Goal: Task Accomplishment & Management: Use online tool/utility

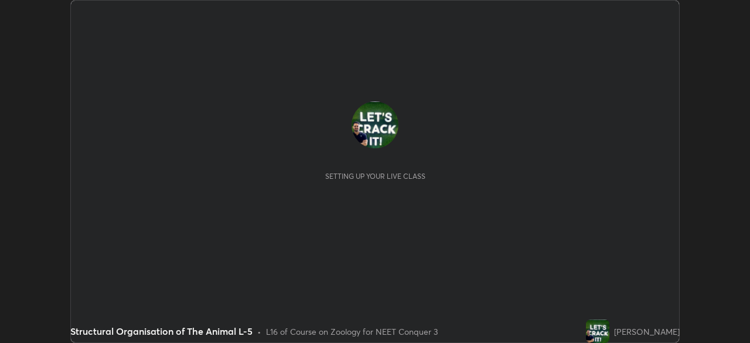
scroll to position [343, 749]
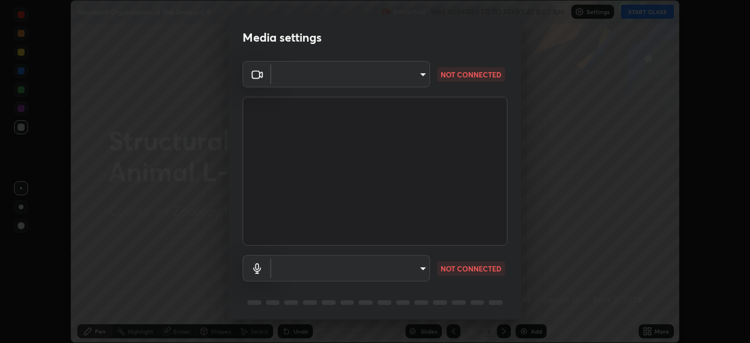
type input "cb8c6b6b4a50c5c6d626de20ccb3fd73f31987ea2ecc1878d3d31a5f1bf4ae53"
type input "87fe52ed78cfa6ebbe8fde29281e2c7e3f46fe220fe8010125cf3d8283a166bd"
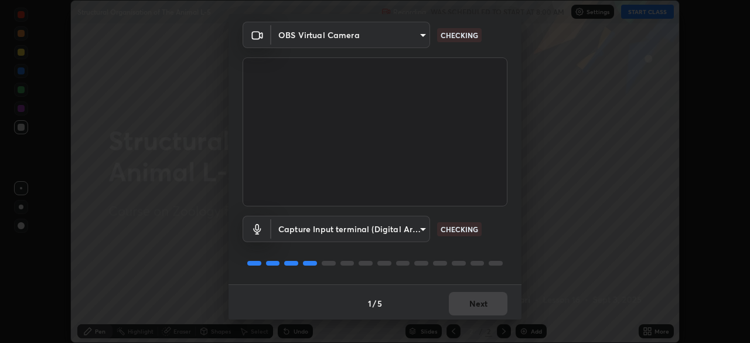
scroll to position [42, 0]
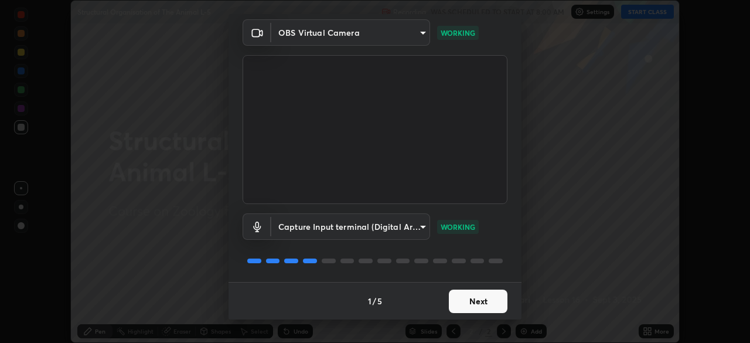
click at [491, 302] on button "Next" at bounding box center [478, 300] width 59 height 23
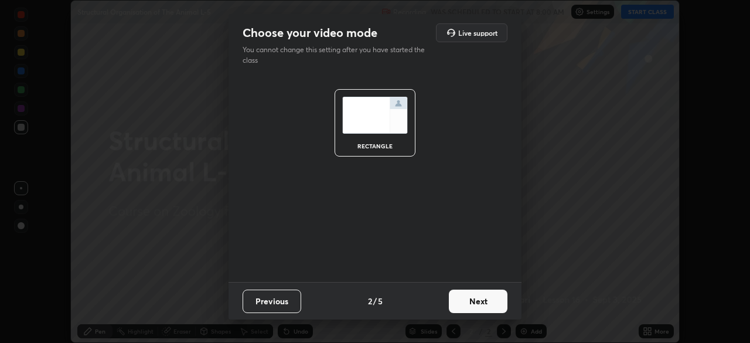
scroll to position [0, 0]
click at [490, 305] on button "Next" at bounding box center [478, 300] width 59 height 23
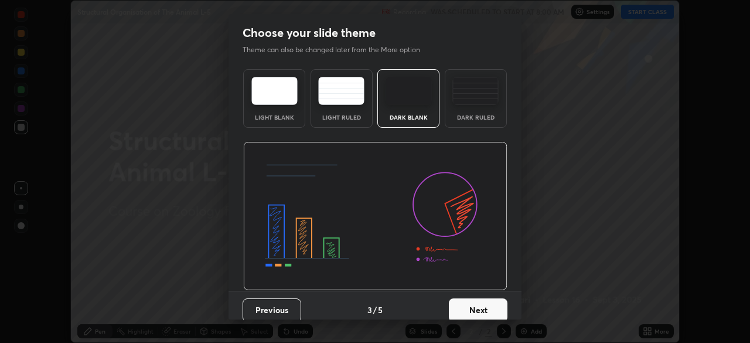
scroll to position [9, 0]
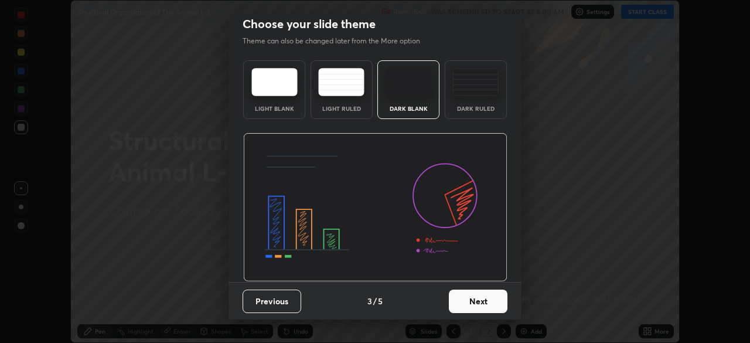
click at [484, 298] on button "Next" at bounding box center [478, 300] width 59 height 23
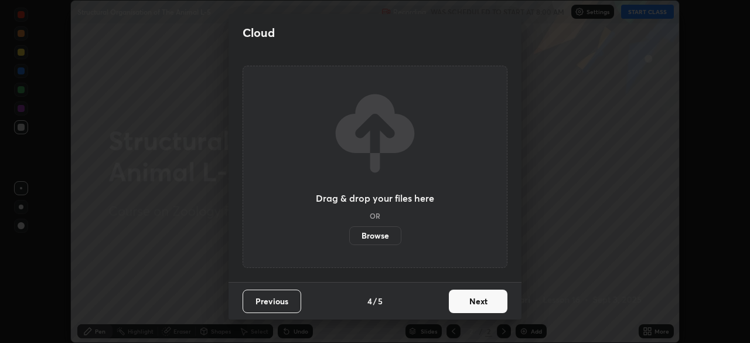
scroll to position [0, 0]
click at [483, 307] on button "Next" at bounding box center [478, 300] width 59 height 23
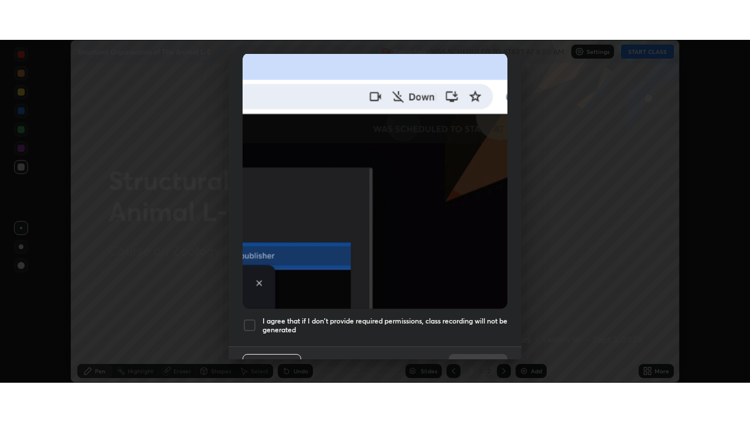
scroll to position [281, 0]
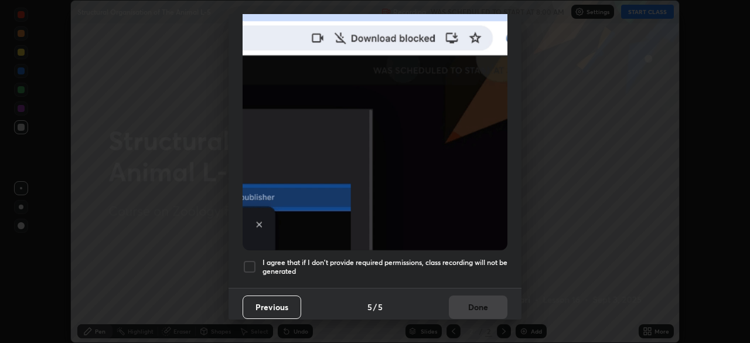
click at [251, 260] on div at bounding box center [250, 267] width 14 height 14
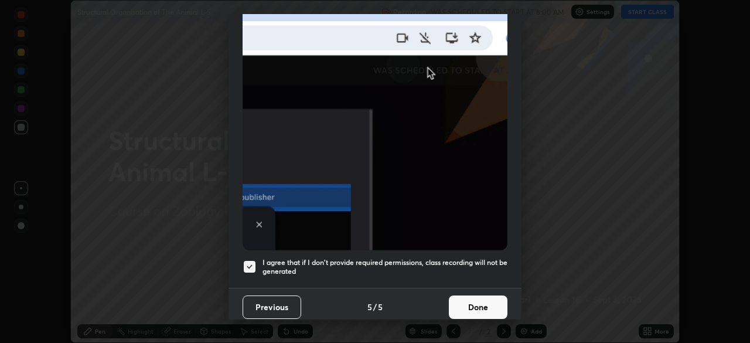
click at [468, 297] on button "Done" at bounding box center [478, 306] width 59 height 23
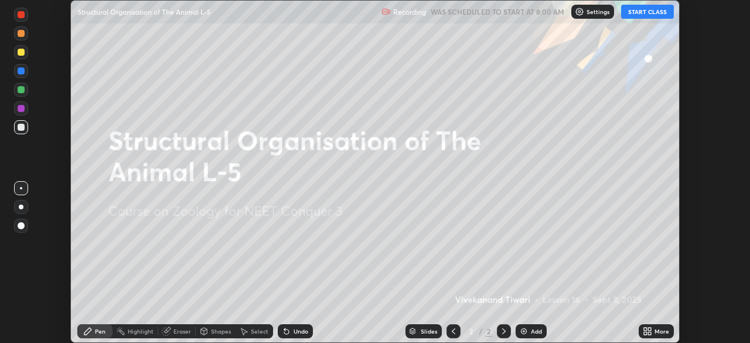
click at [654, 331] on div "More" at bounding box center [656, 331] width 35 height 14
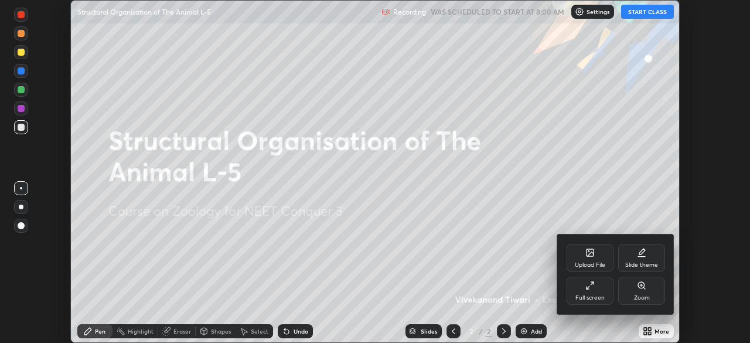
click at [610, 303] on div "Full screen" at bounding box center [589, 290] width 47 height 28
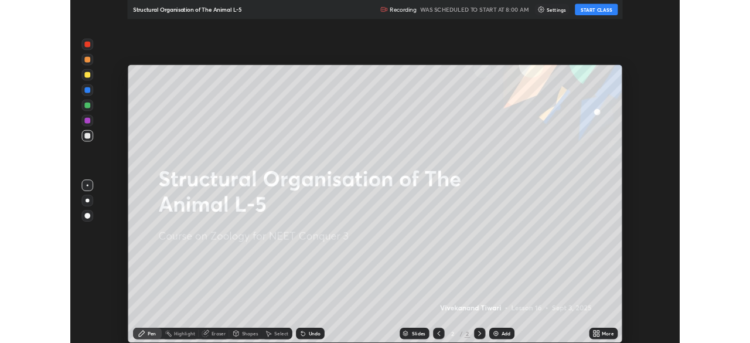
scroll to position [422, 750]
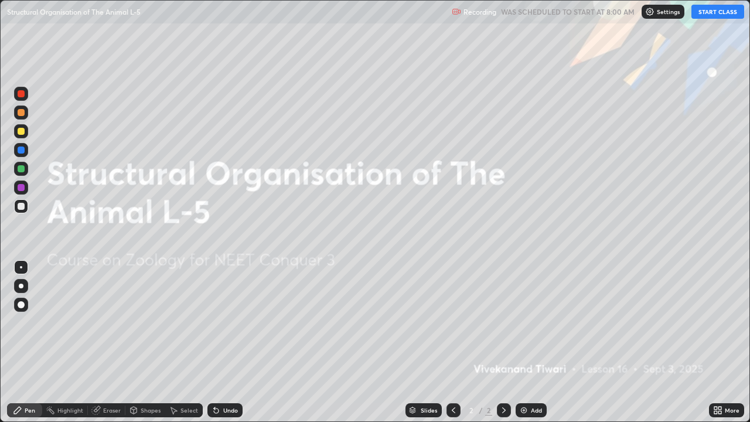
click at [533, 342] on div "Add" at bounding box center [536, 410] width 11 height 6
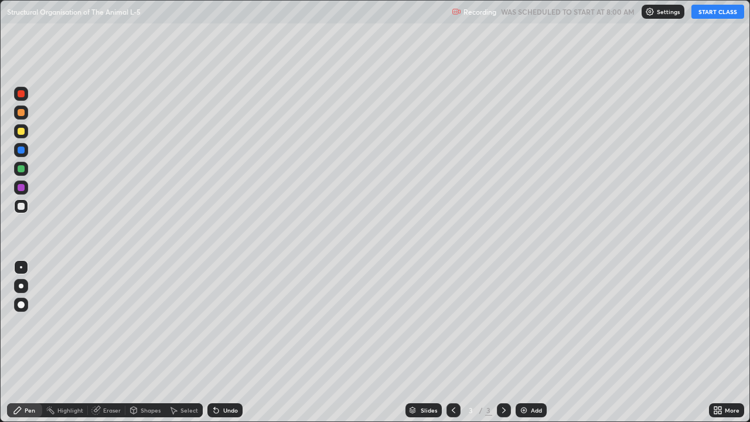
click at [452, 342] on icon at bounding box center [453, 409] width 9 height 9
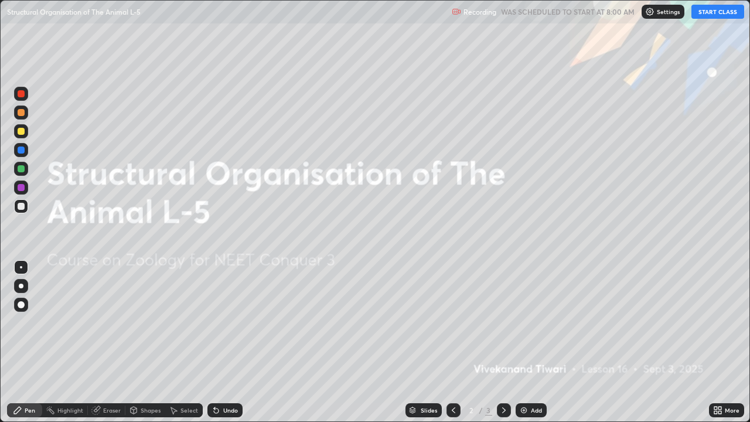
click at [719, 342] on icon at bounding box center [719, 412] width 3 height 3
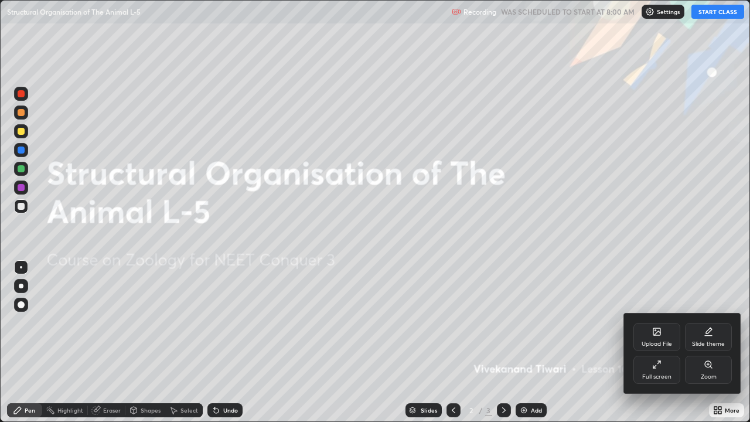
click at [716, 332] on div "Slide theme" at bounding box center [708, 337] width 47 height 28
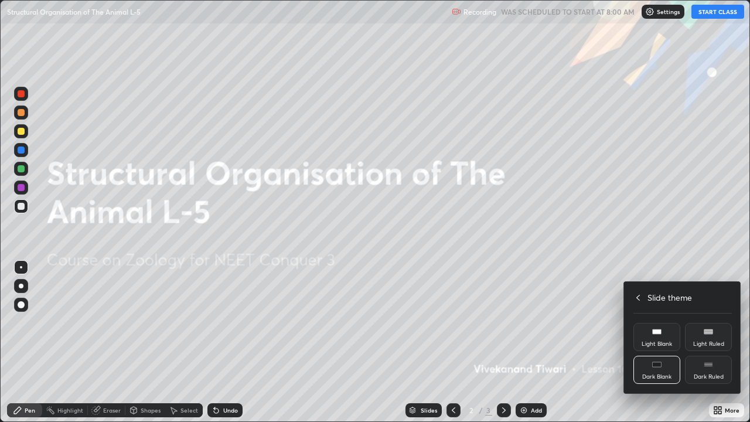
click at [713, 342] on div "Dark Ruled" at bounding box center [709, 377] width 30 height 6
click at [568, 295] on div at bounding box center [375, 211] width 750 height 422
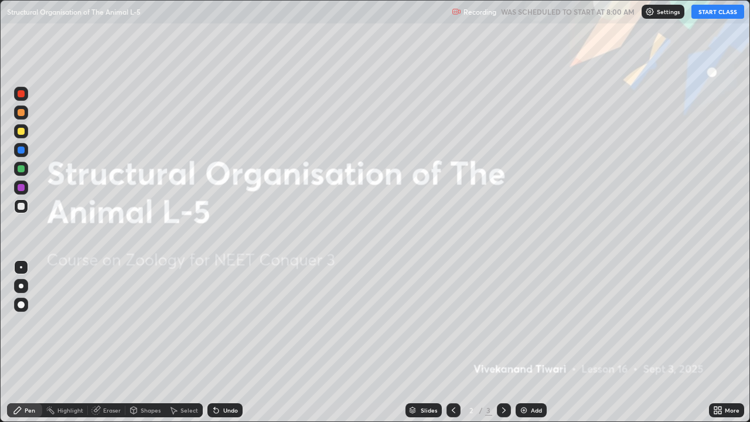
click at [525, 342] on img at bounding box center [523, 409] width 9 height 9
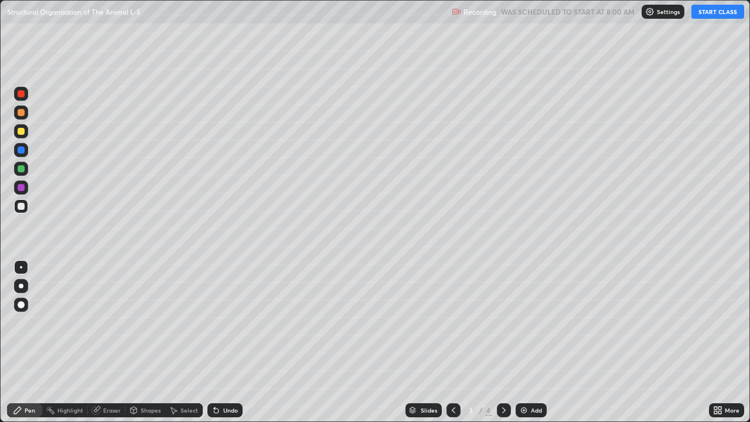
click at [718, 16] on button "START CLASS" at bounding box center [717, 12] width 53 height 14
click at [104, 342] on div "Eraser" at bounding box center [112, 410] width 18 height 6
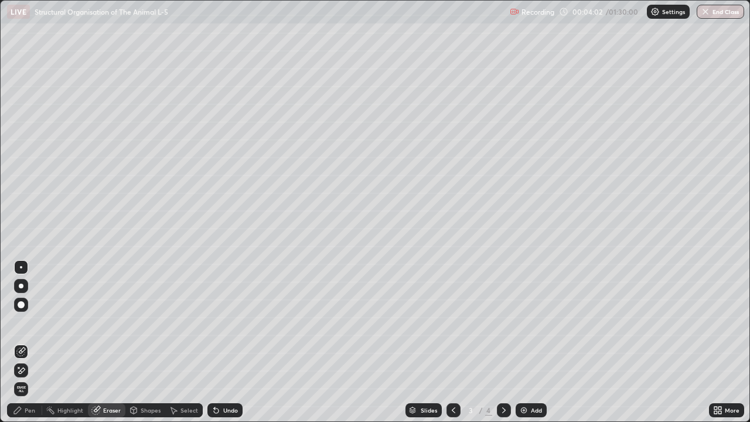
click at [19, 342] on icon at bounding box center [17, 409] width 9 height 9
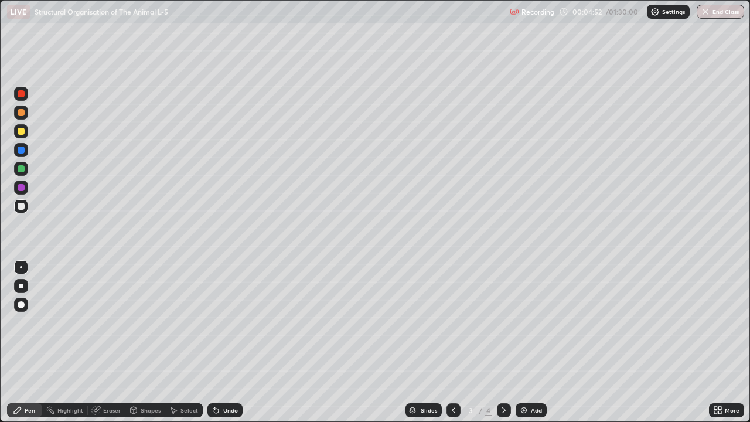
click at [728, 342] on div "More" at bounding box center [732, 410] width 15 height 6
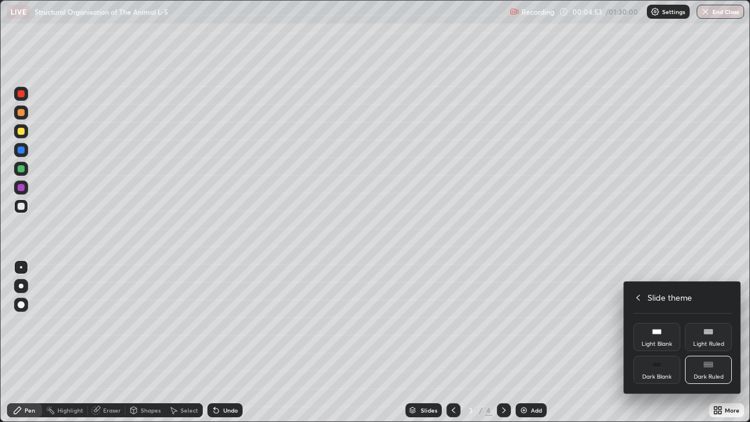
click at [638, 295] on icon at bounding box center [637, 297] width 9 height 9
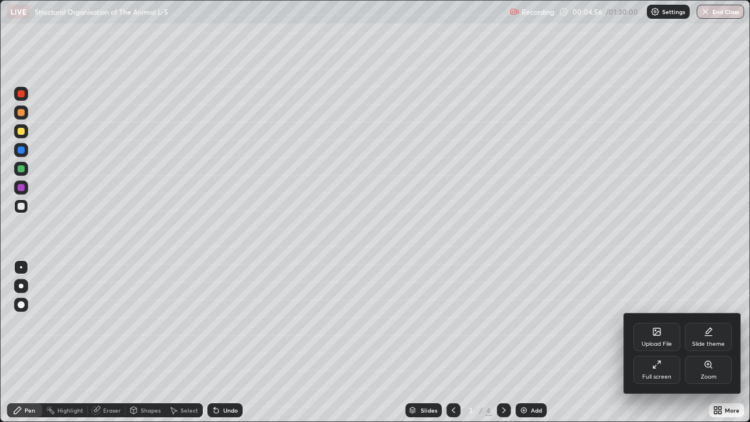
click at [660, 342] on div "Full screen" at bounding box center [656, 370] width 47 height 28
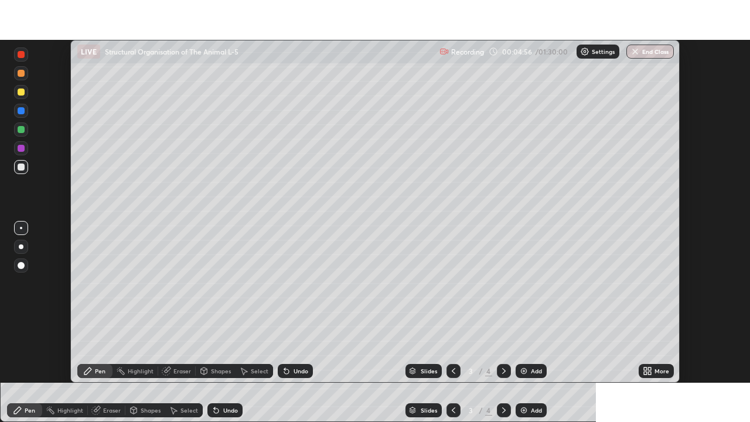
scroll to position [58236, 57829]
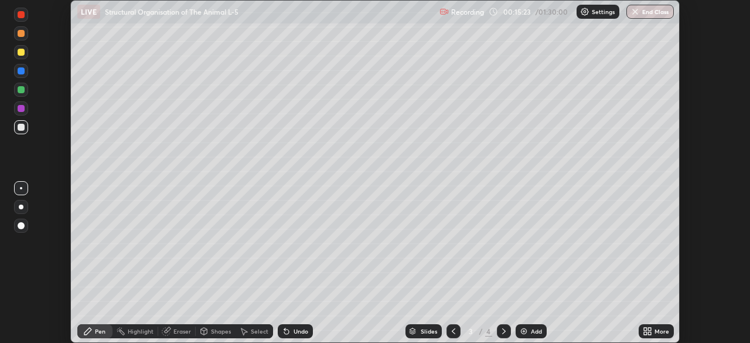
click at [647, 330] on icon at bounding box center [647, 330] width 9 height 9
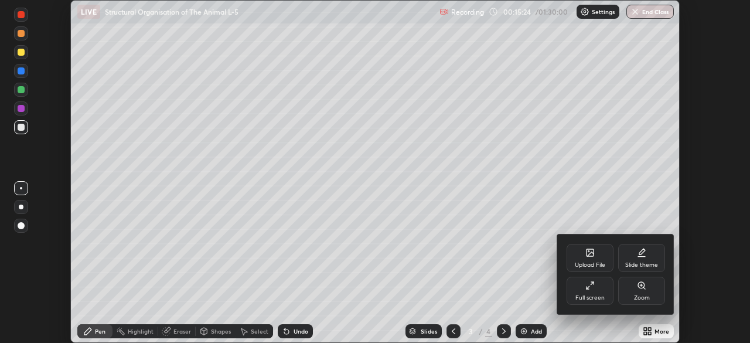
click at [586, 290] on div "Full screen" at bounding box center [589, 290] width 47 height 28
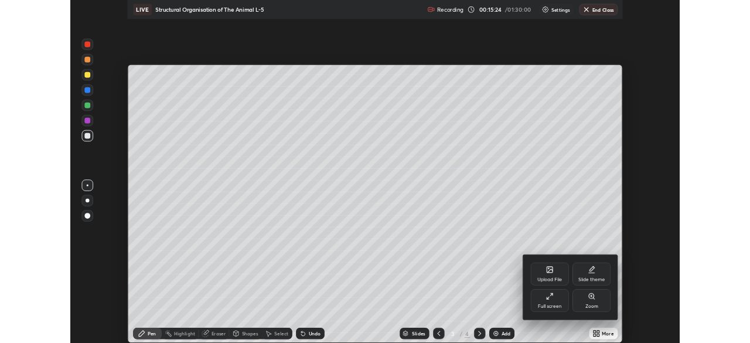
scroll to position [422, 750]
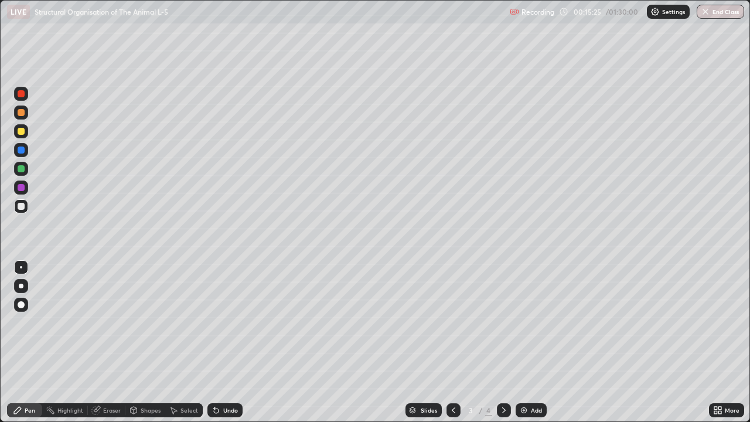
click at [523, 342] on img at bounding box center [523, 409] width 9 height 9
click at [715, 342] on icon at bounding box center [715, 412] width 3 height 3
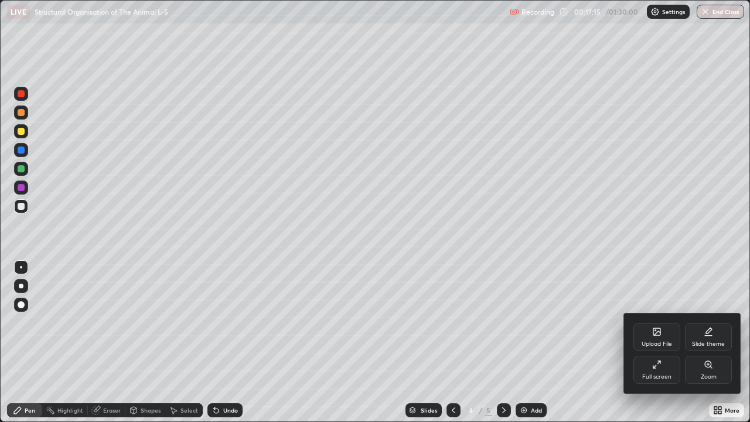
click at [659, 342] on div "Full screen" at bounding box center [656, 370] width 47 height 28
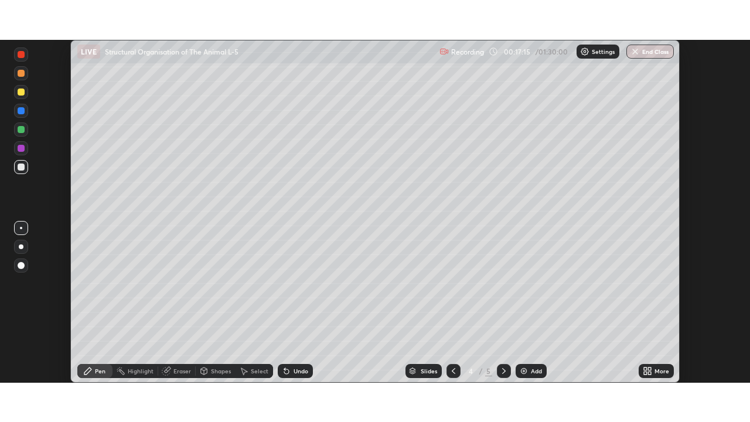
scroll to position [58236, 57829]
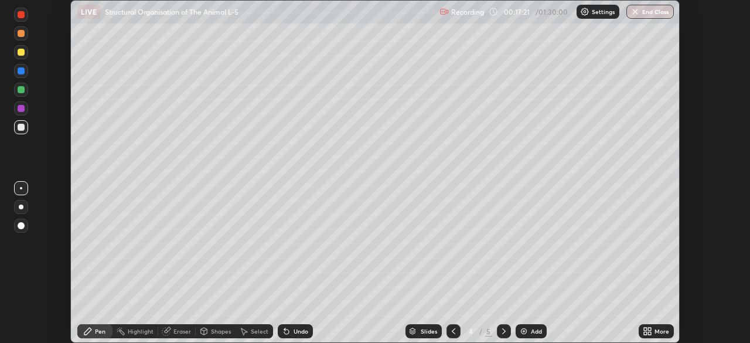
click at [651, 330] on icon at bounding box center [647, 330] width 9 height 9
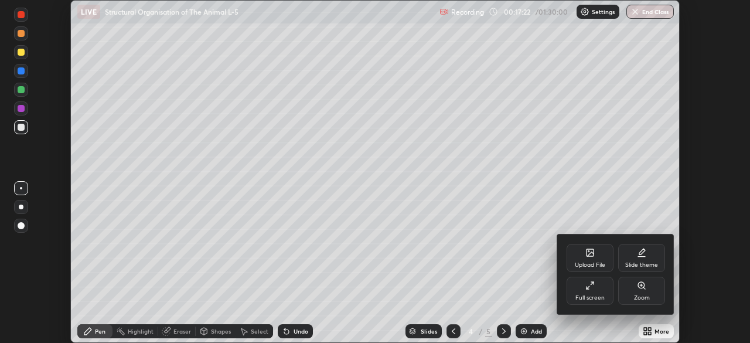
click at [602, 291] on div "Full screen" at bounding box center [589, 290] width 47 height 28
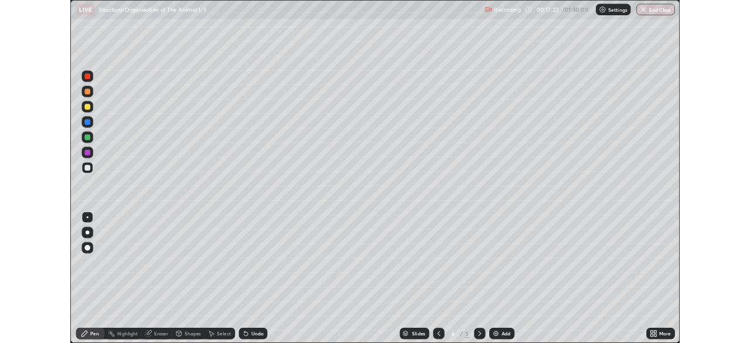
scroll to position [422, 750]
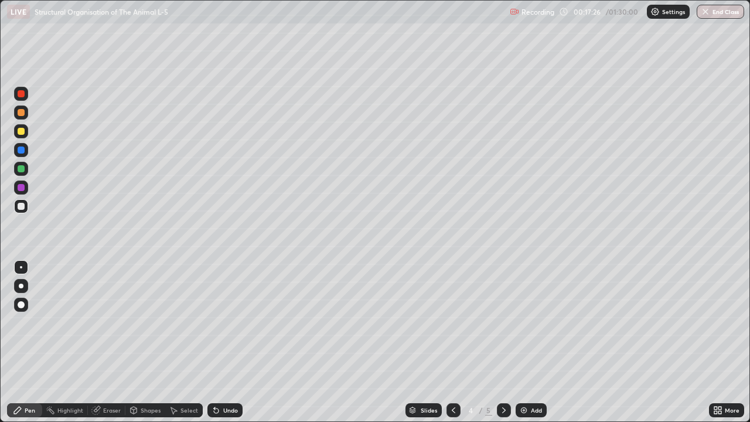
click at [18, 170] on div at bounding box center [21, 168] width 7 height 7
click at [722, 342] on div "More" at bounding box center [726, 410] width 35 height 14
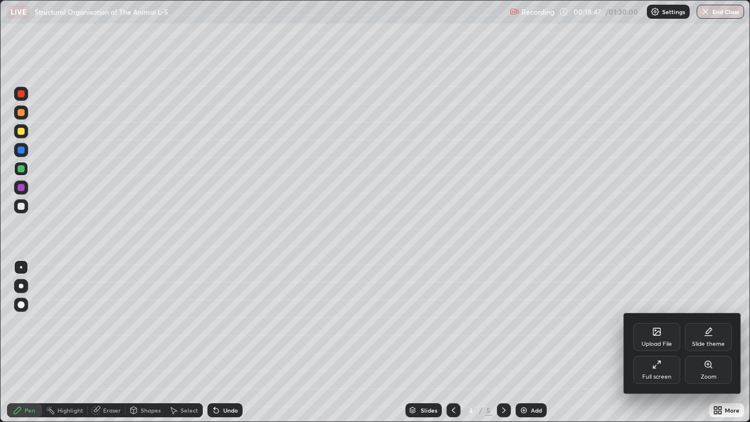
click at [657, 342] on icon at bounding box center [656, 364] width 9 height 9
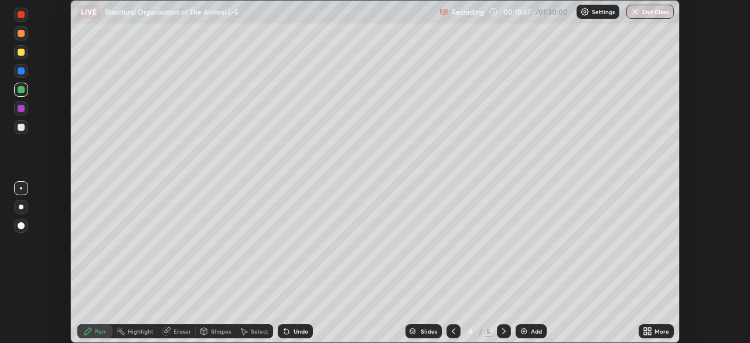
scroll to position [58236, 57829]
click at [177, 330] on div "Eraser" at bounding box center [182, 331] width 18 height 6
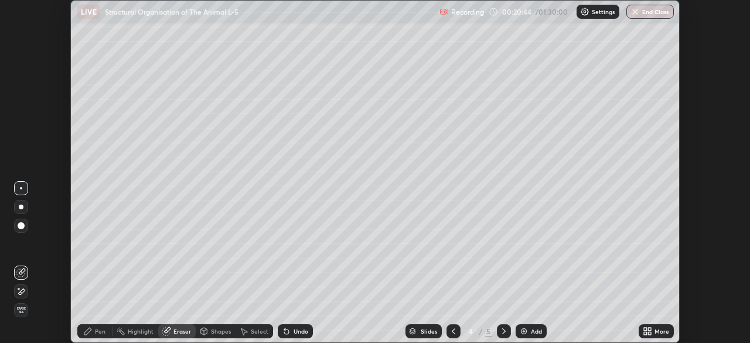
click at [21, 312] on span "Erase all" at bounding box center [21, 309] width 13 height 7
